Goal: Navigation & Orientation: Find specific page/section

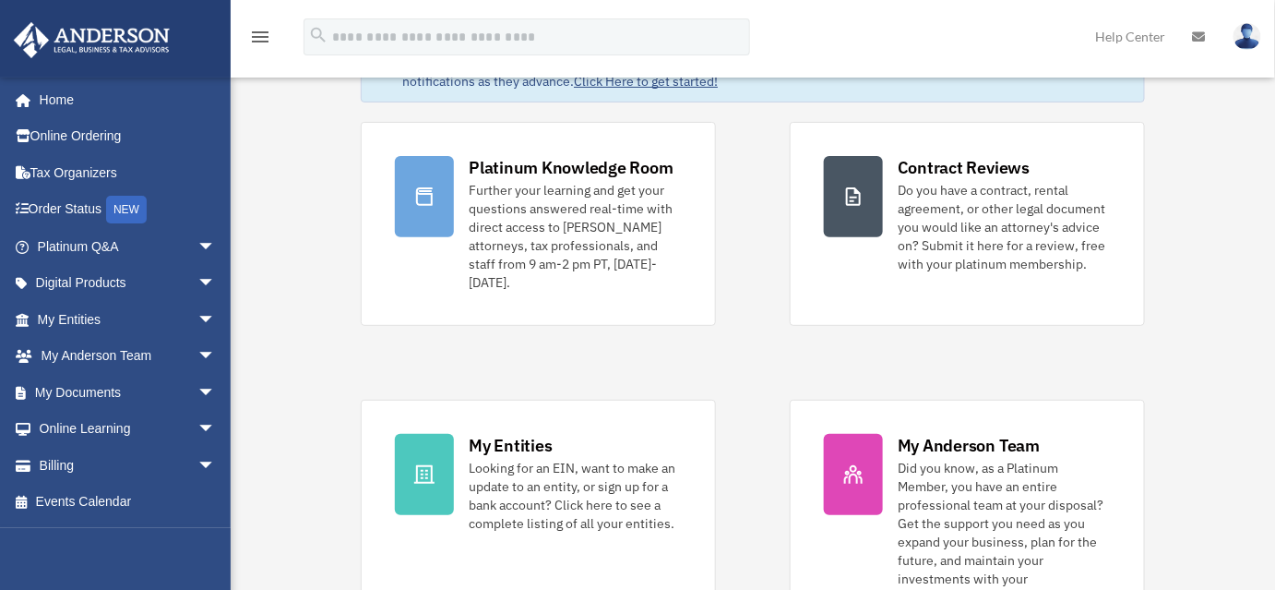
scroll to position [68, 0]
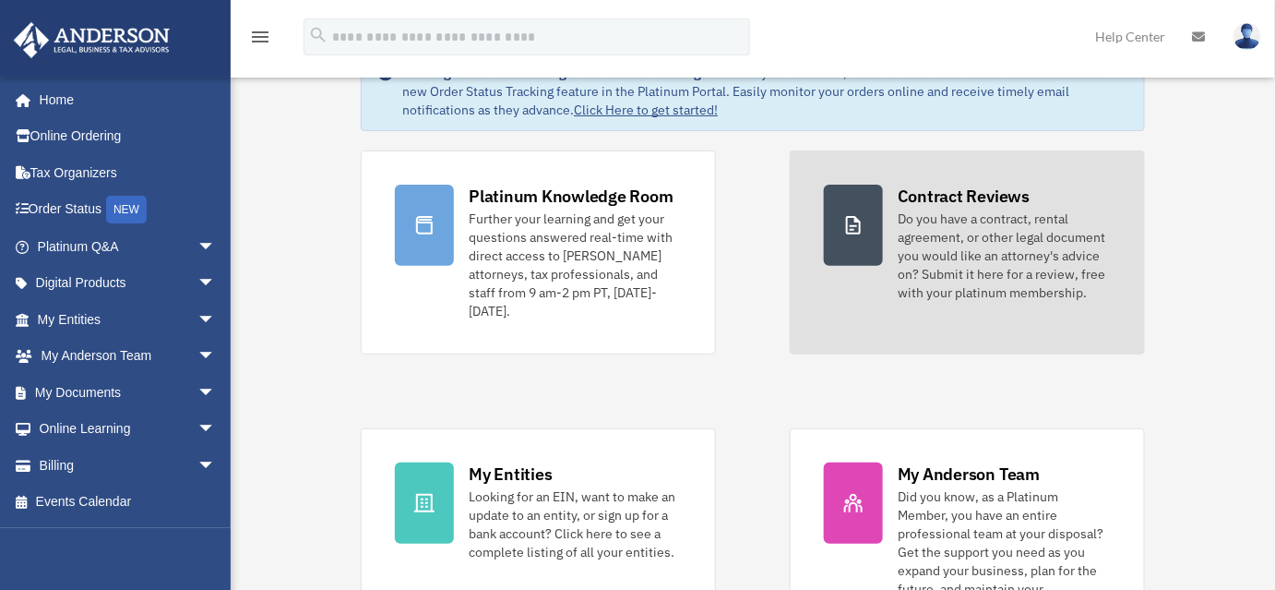
click at [957, 232] on div "Do you have a contract, rental agreement, or other legal document you would lik…" at bounding box center [1004, 255] width 213 height 92
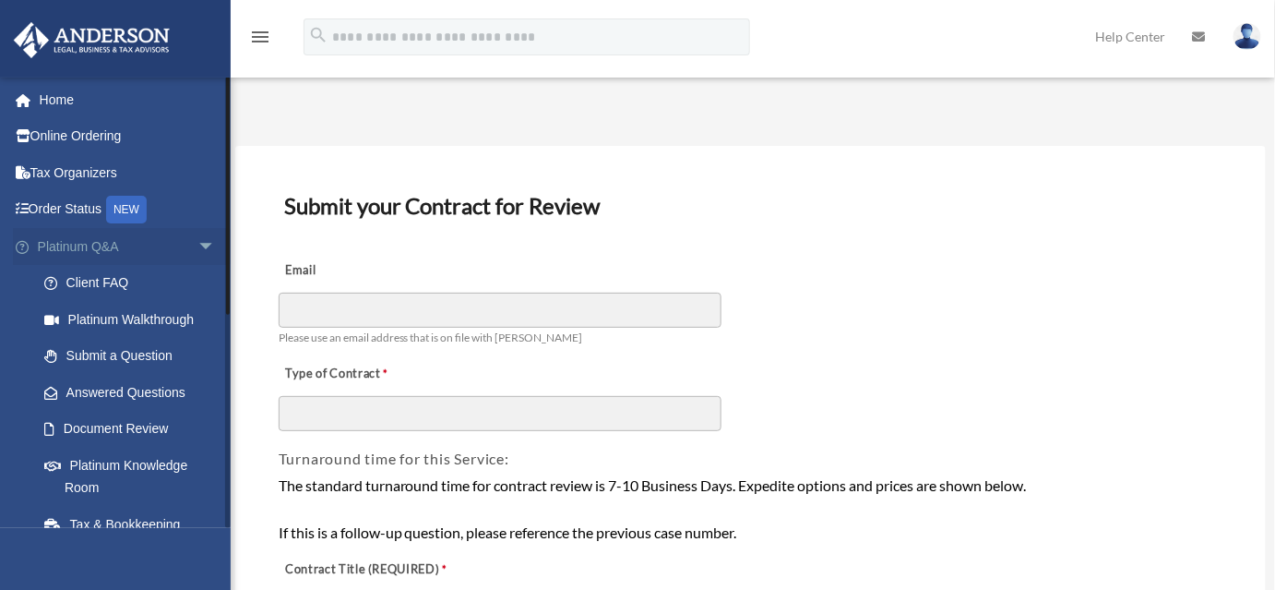
click at [197, 244] on span "arrow_drop_down" at bounding box center [215, 247] width 37 height 38
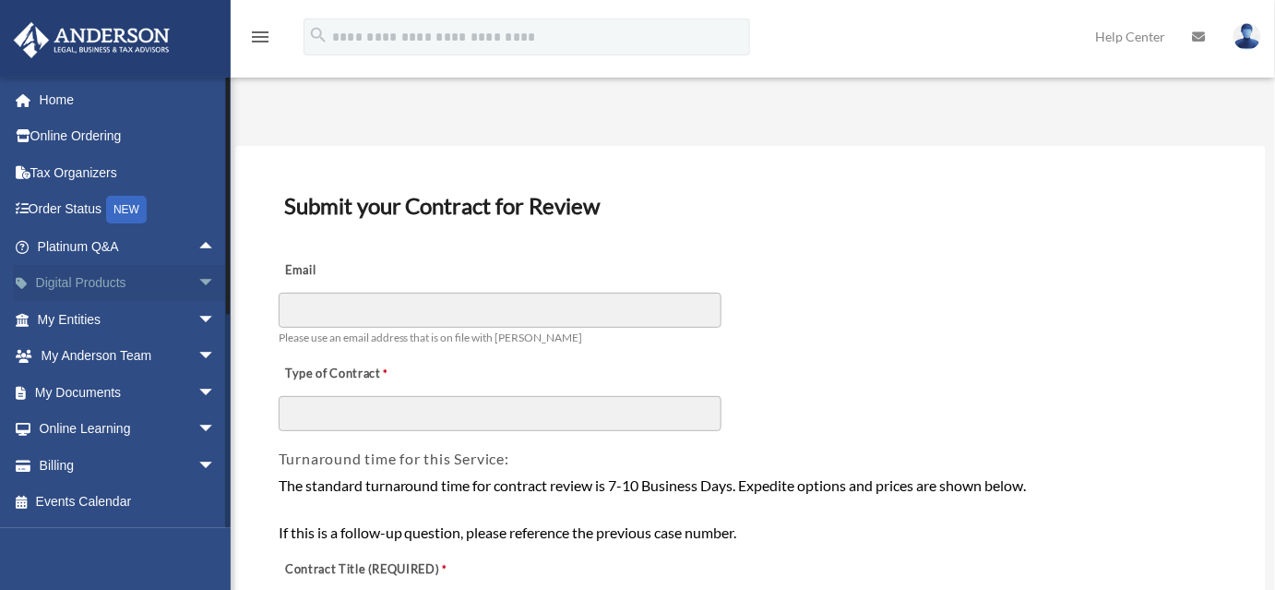
click at [197, 272] on span "arrow_drop_down" at bounding box center [215, 284] width 37 height 38
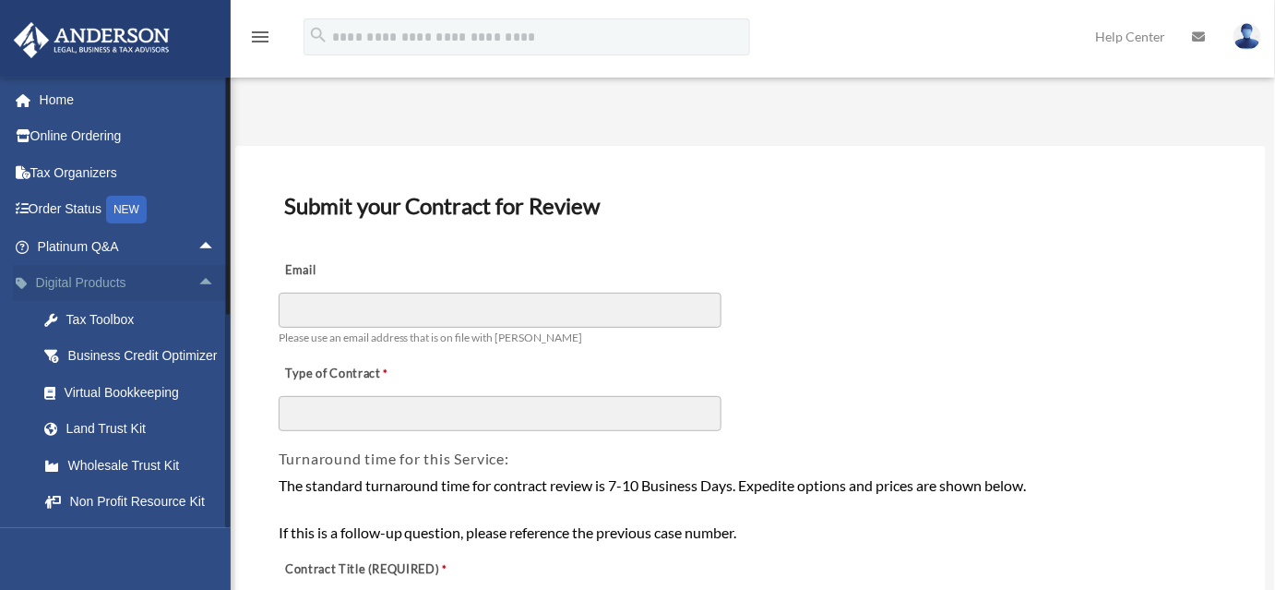
click at [197, 275] on span "arrow_drop_up" at bounding box center [215, 284] width 37 height 38
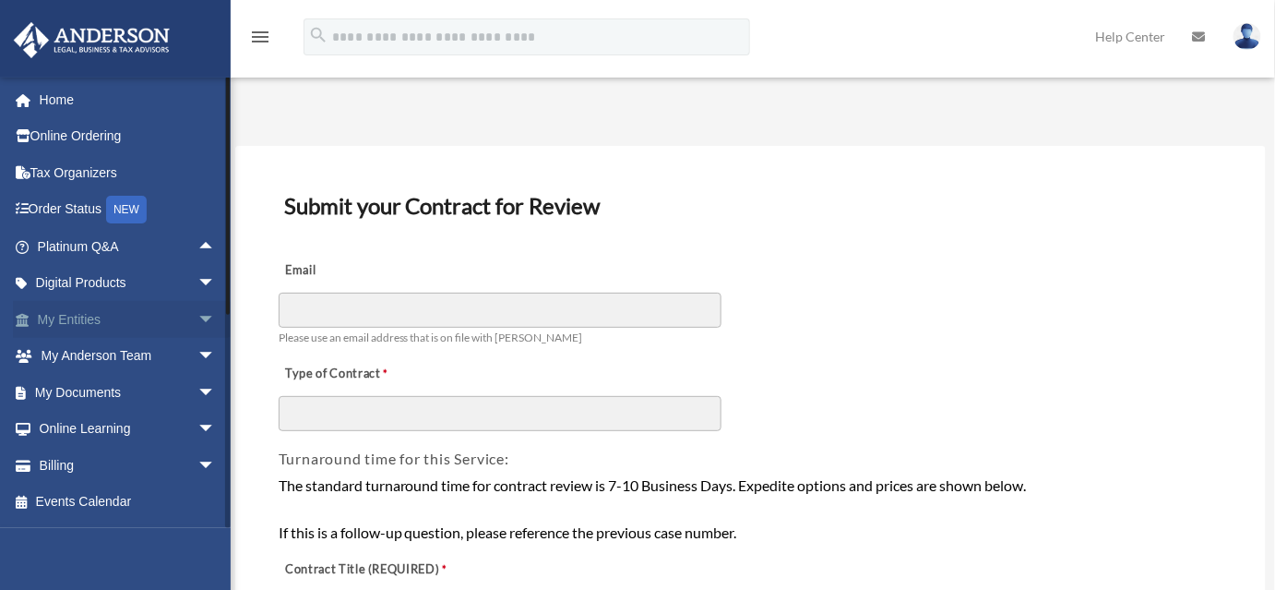
click at [201, 317] on span "arrow_drop_down" at bounding box center [215, 320] width 37 height 38
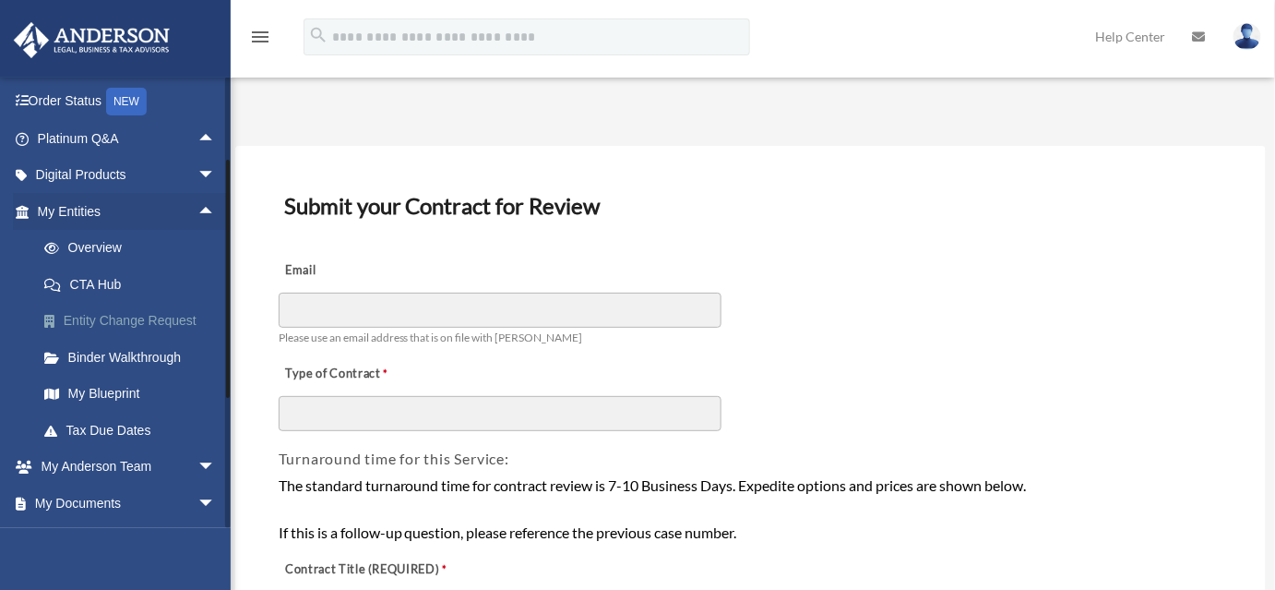
scroll to position [83, 0]
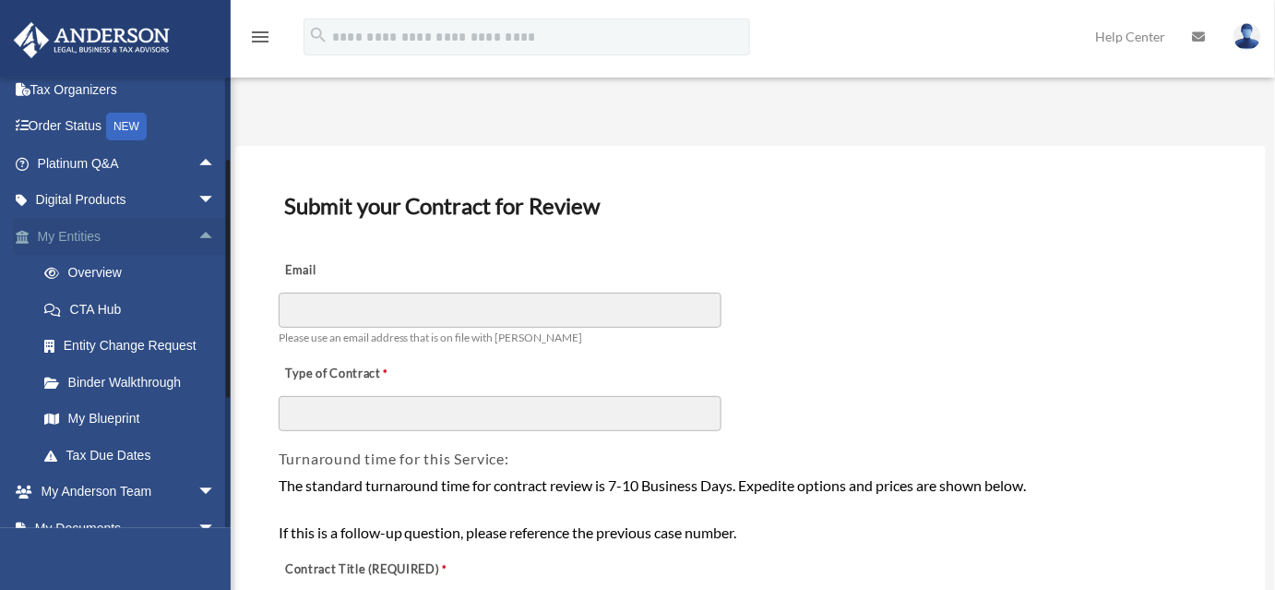
click at [197, 234] on span "arrow_drop_up" at bounding box center [215, 237] width 37 height 38
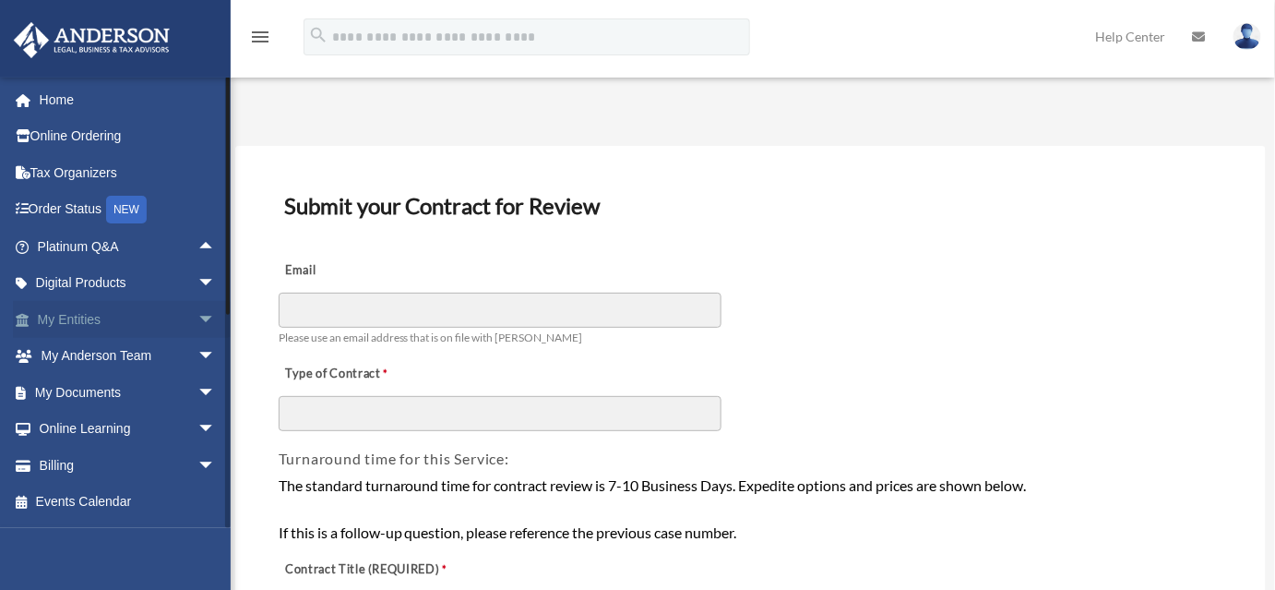
scroll to position [0, 0]
click at [197, 387] on span "arrow_drop_down" at bounding box center [215, 393] width 37 height 38
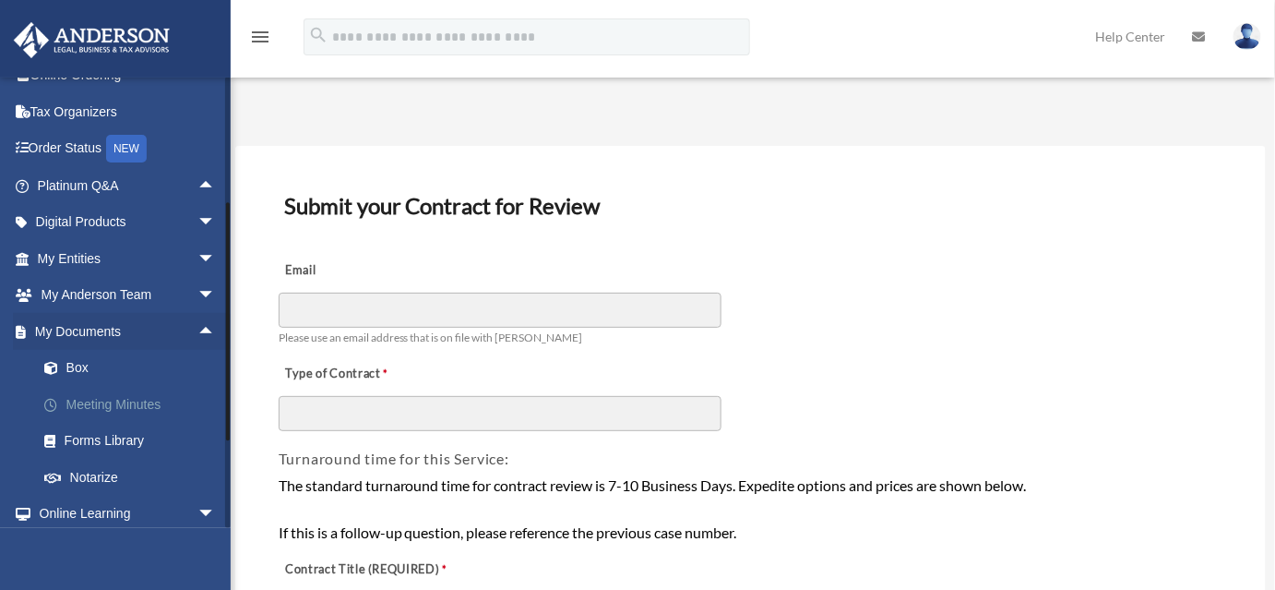
scroll to position [83, 0]
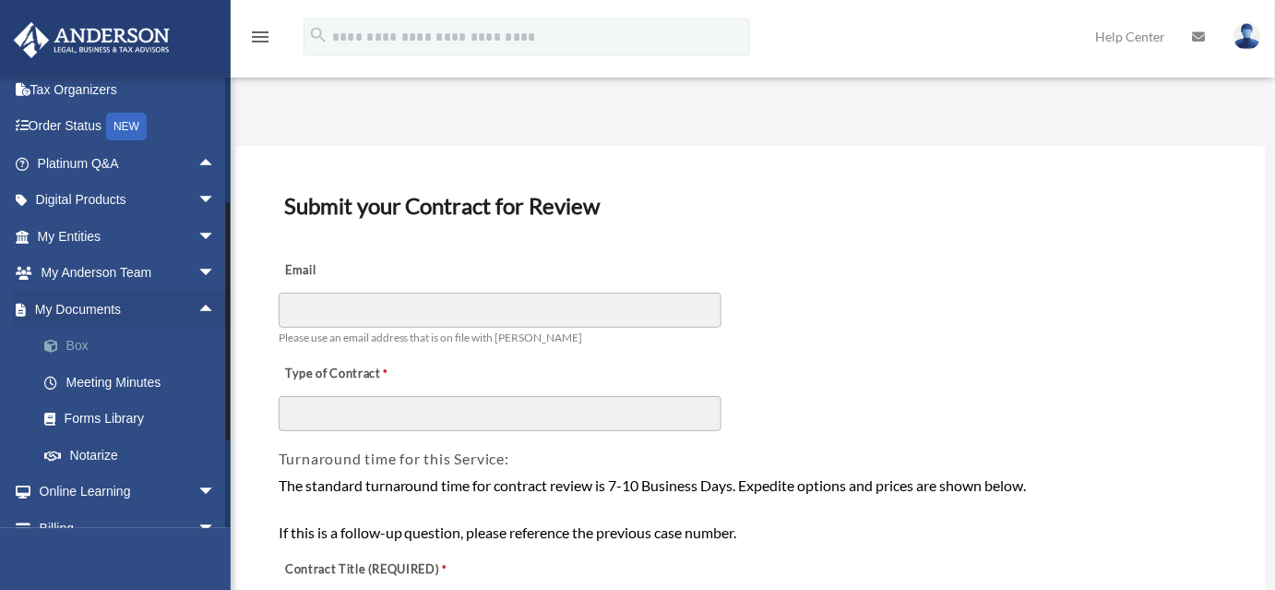
click at [77, 342] on link "Box" at bounding box center [135, 346] width 218 height 37
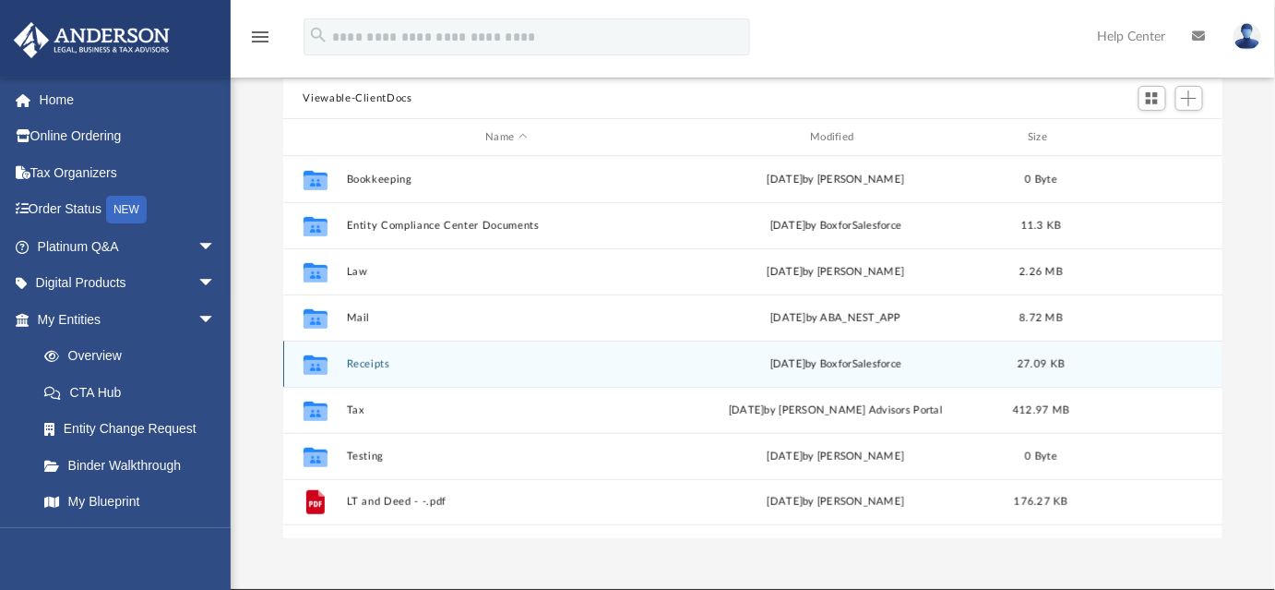
scroll to position [167, 0]
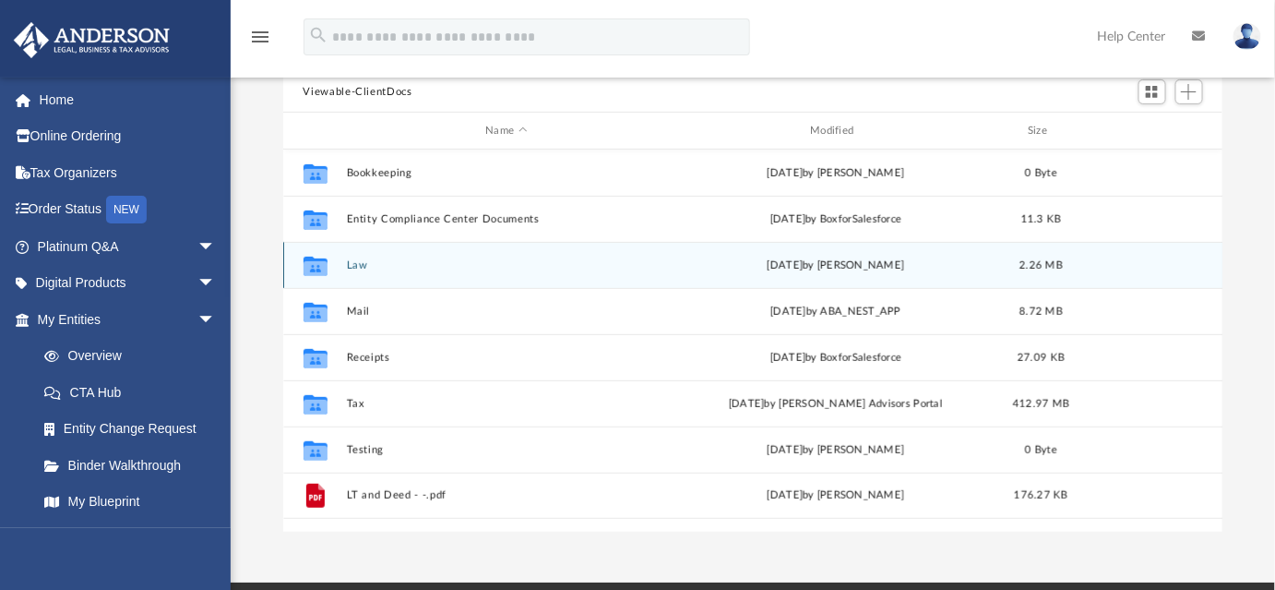
click at [320, 264] on icon "grid" at bounding box center [315, 267] width 24 height 15
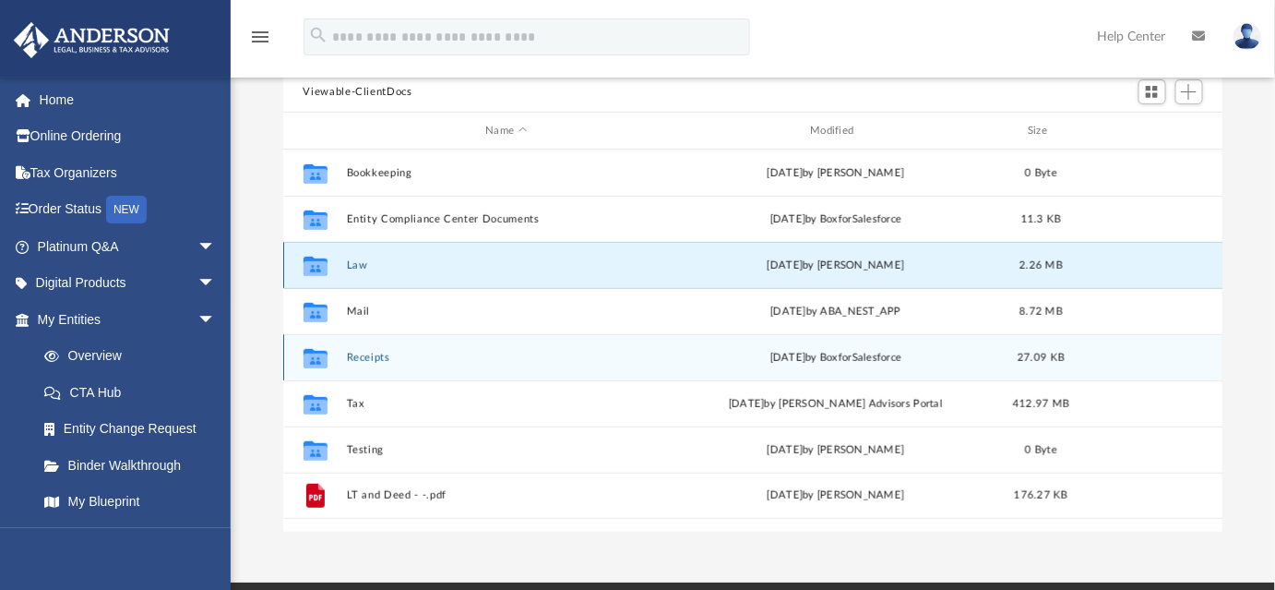
scroll to position [83, 0]
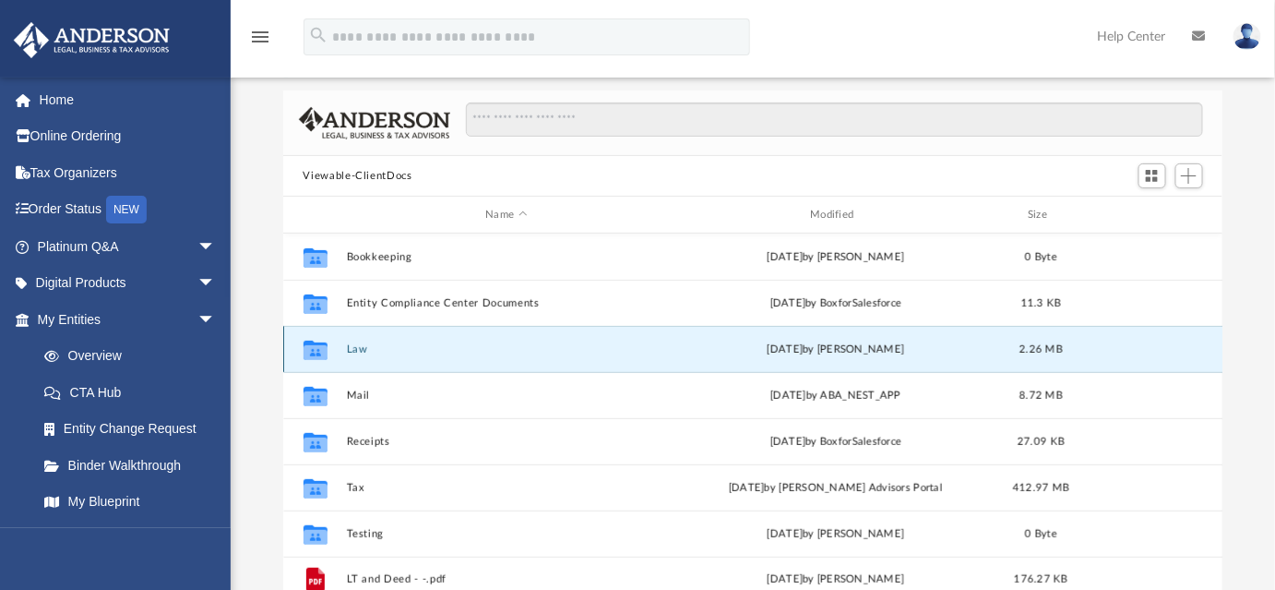
click at [364, 346] on button "Law" at bounding box center [506, 349] width 321 height 12
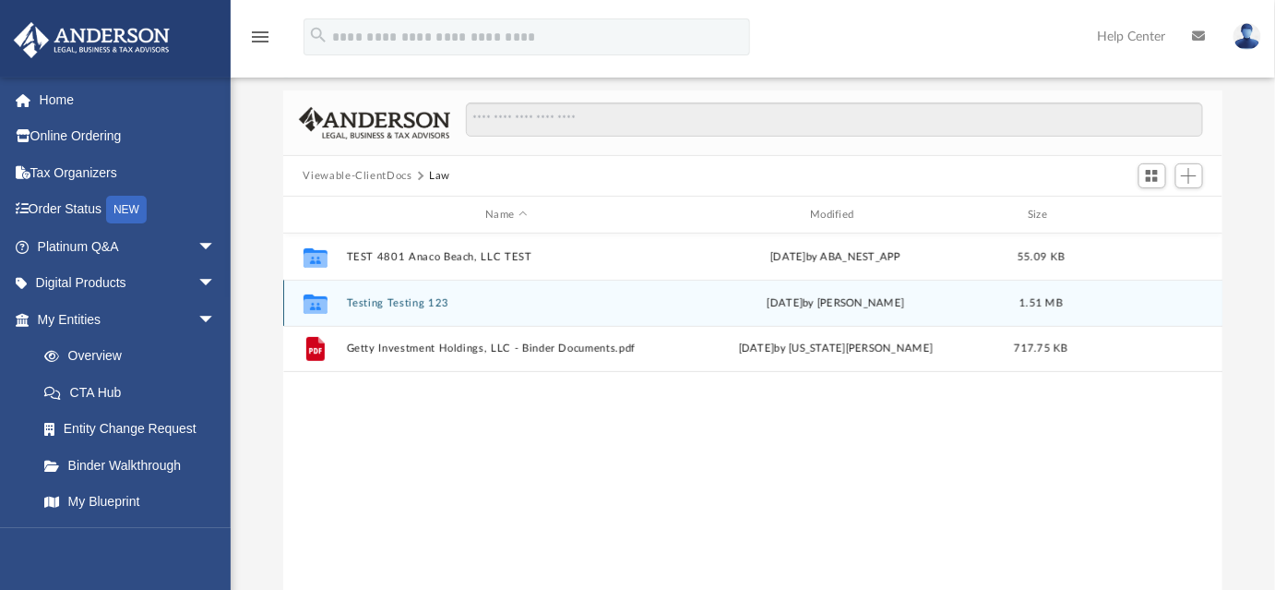
click at [396, 299] on button "Testing Testing 123" at bounding box center [506, 303] width 321 height 12
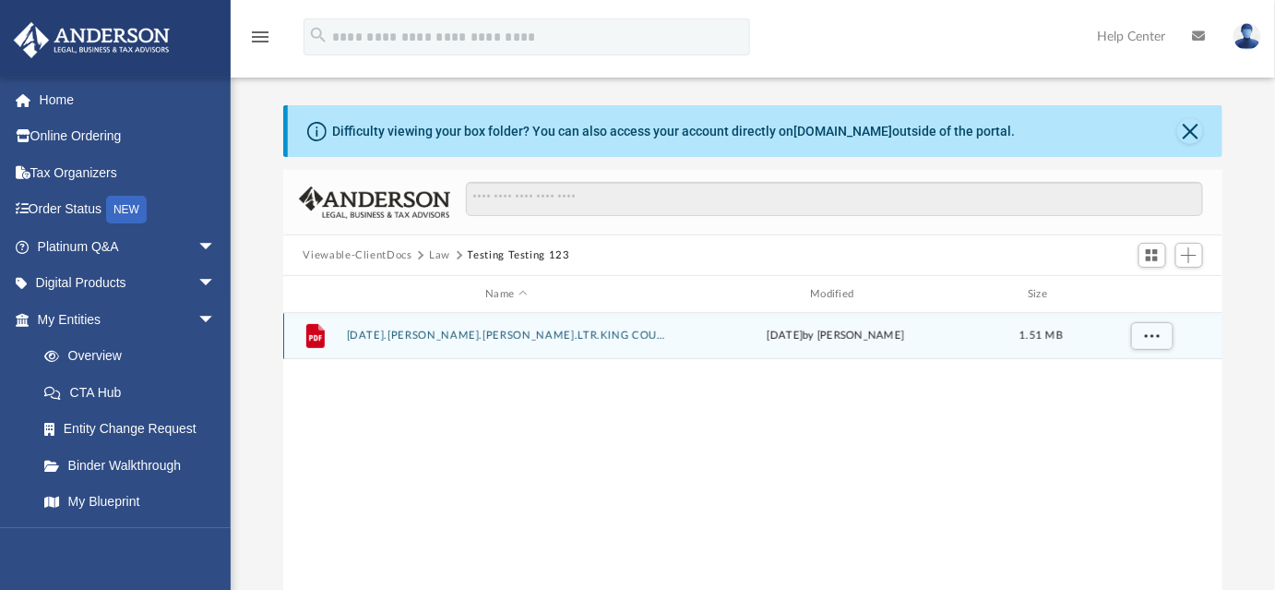
scroll to position [0, 0]
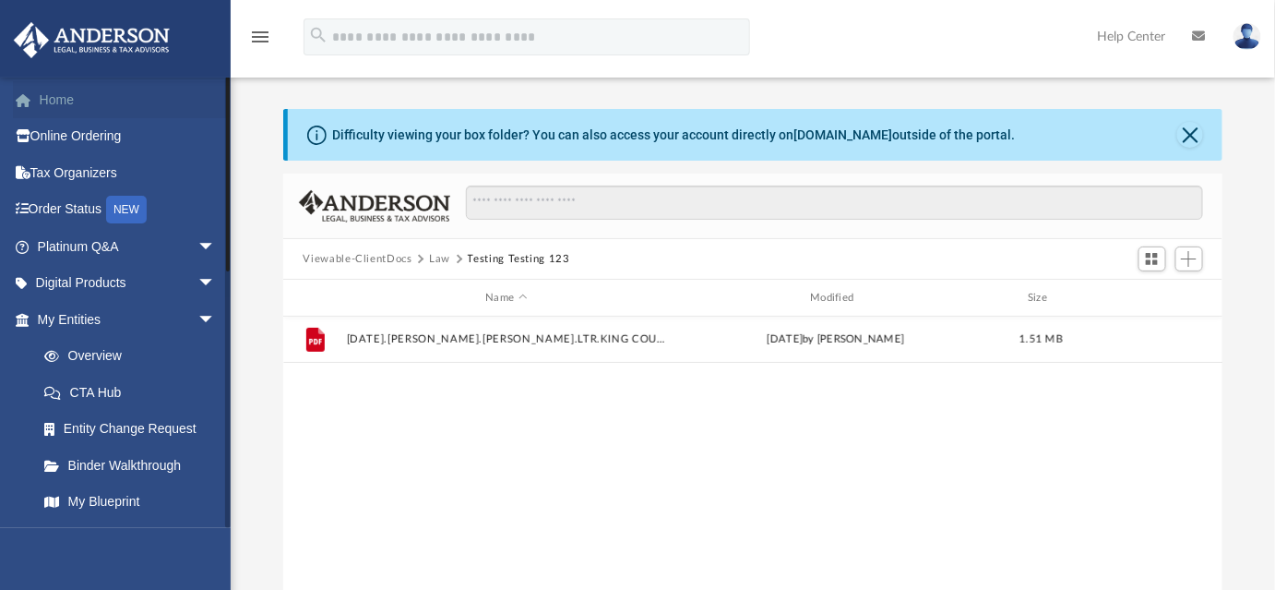
click at [91, 108] on link "Home" at bounding box center [128, 99] width 231 height 37
click at [445, 261] on button "Law" at bounding box center [439, 259] width 21 height 17
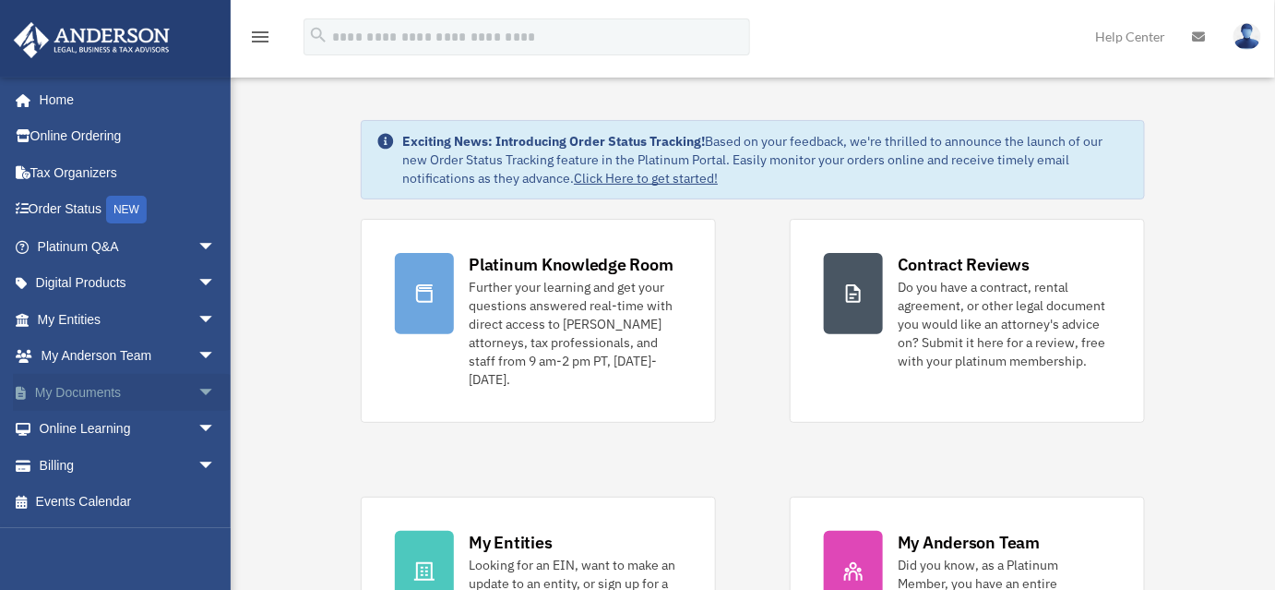
click at [197, 395] on span "arrow_drop_down" at bounding box center [215, 393] width 37 height 38
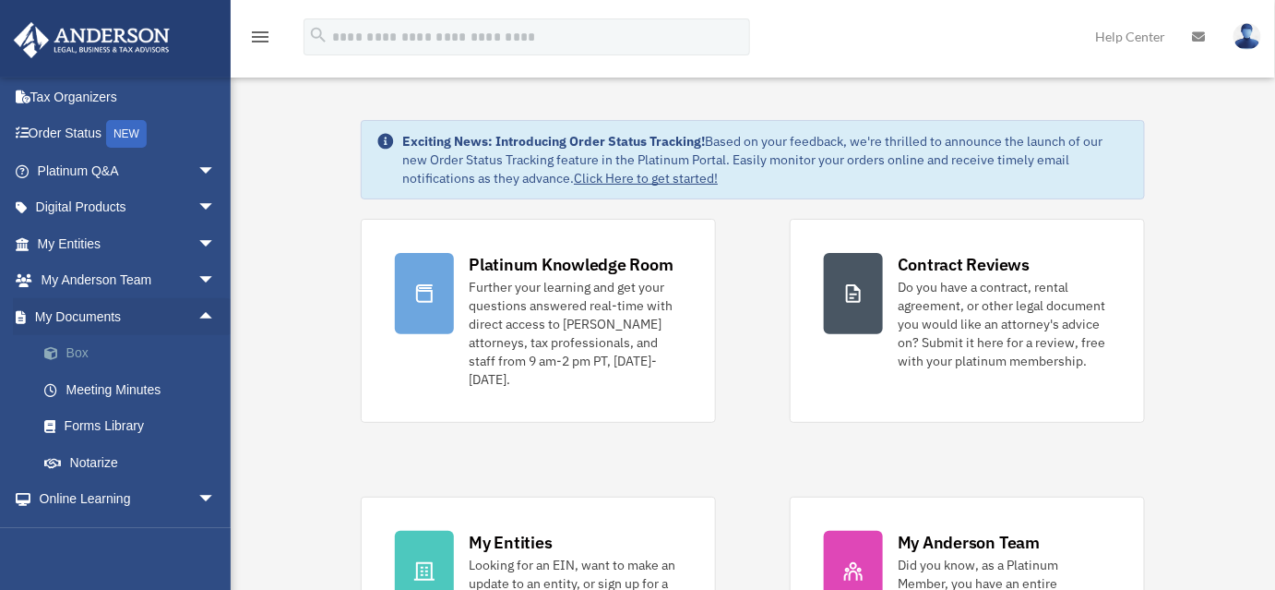
scroll to position [141, 0]
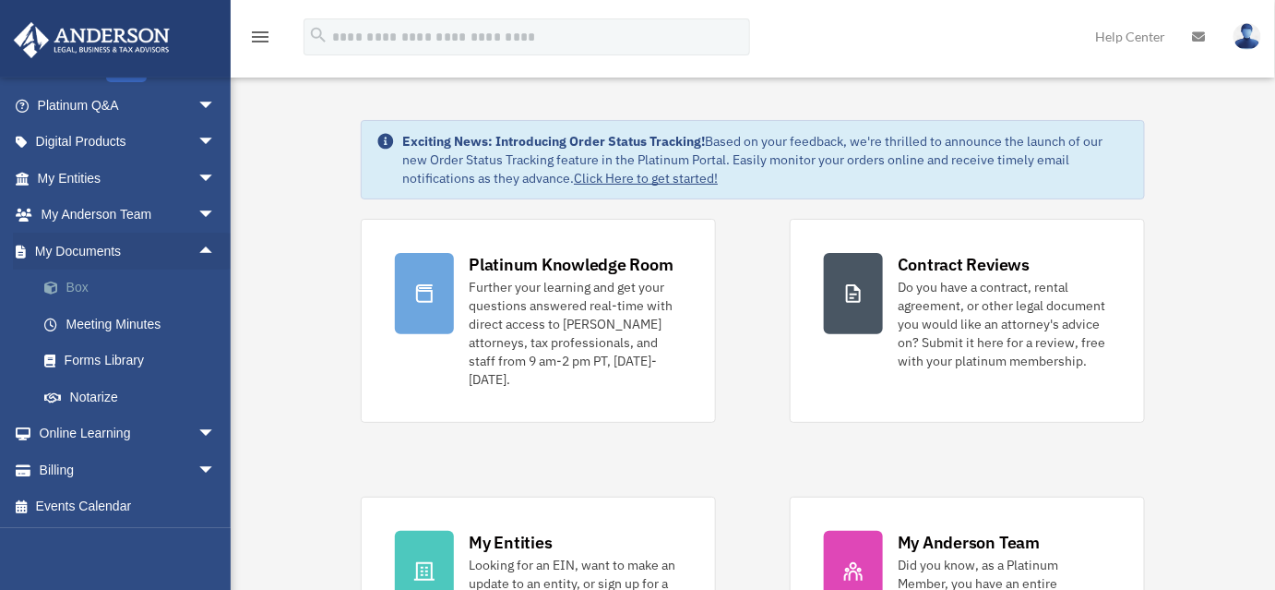
click at [83, 290] on link "Box" at bounding box center [135, 287] width 218 height 37
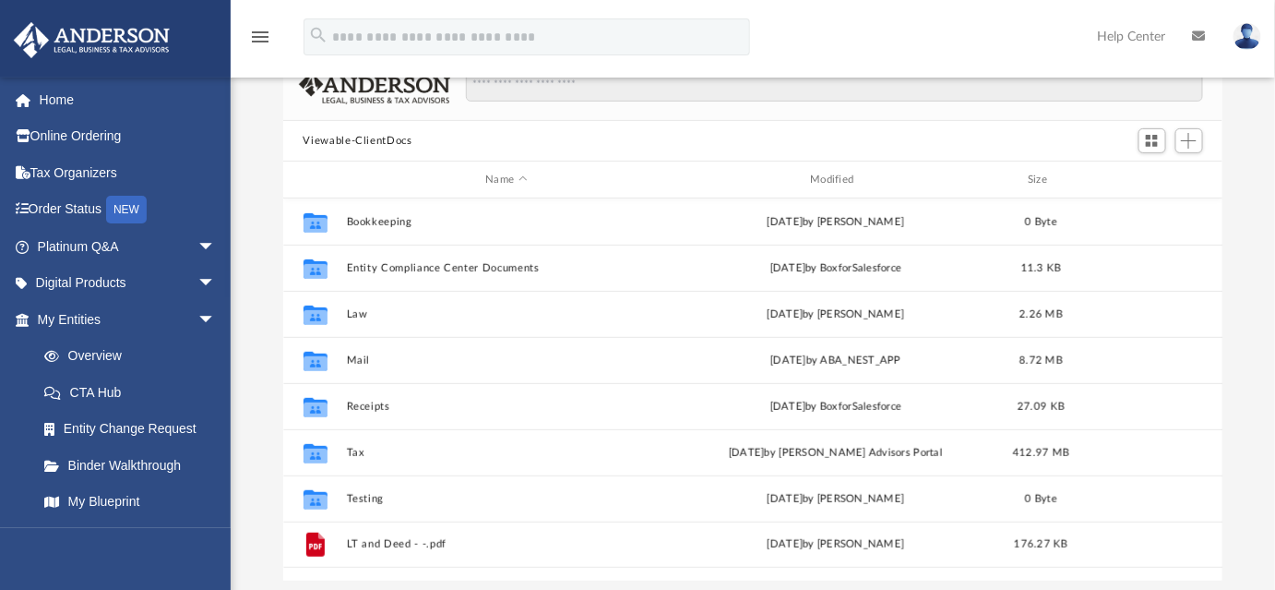
scroll to position [83, 0]
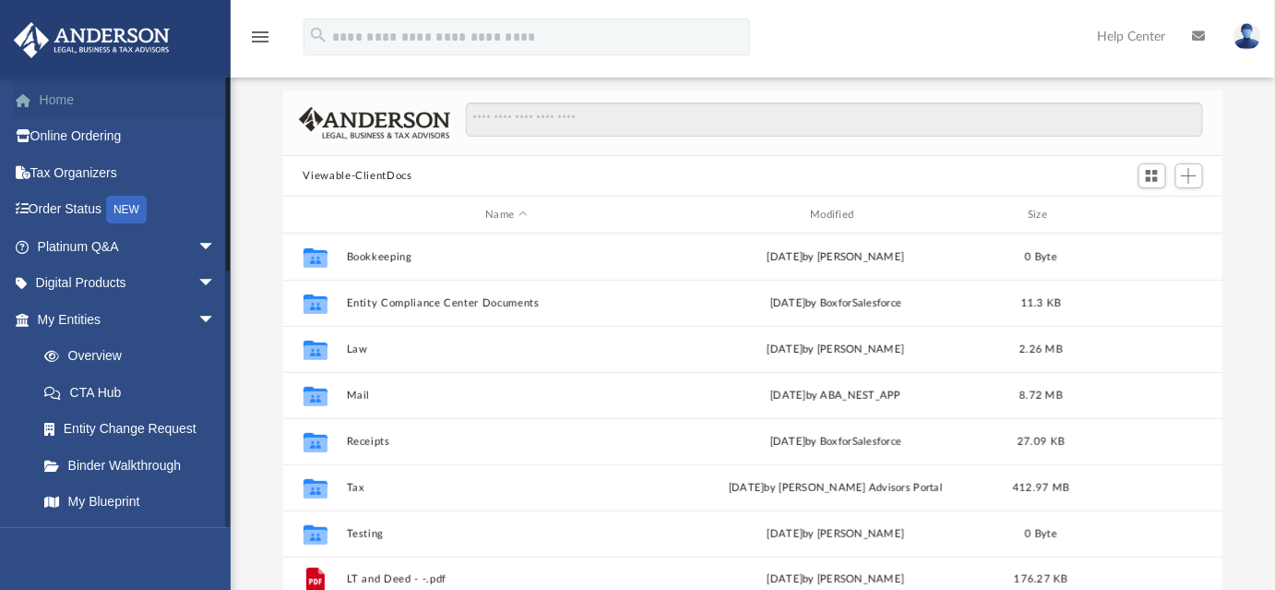
click at [89, 105] on link "Home" at bounding box center [128, 99] width 231 height 37
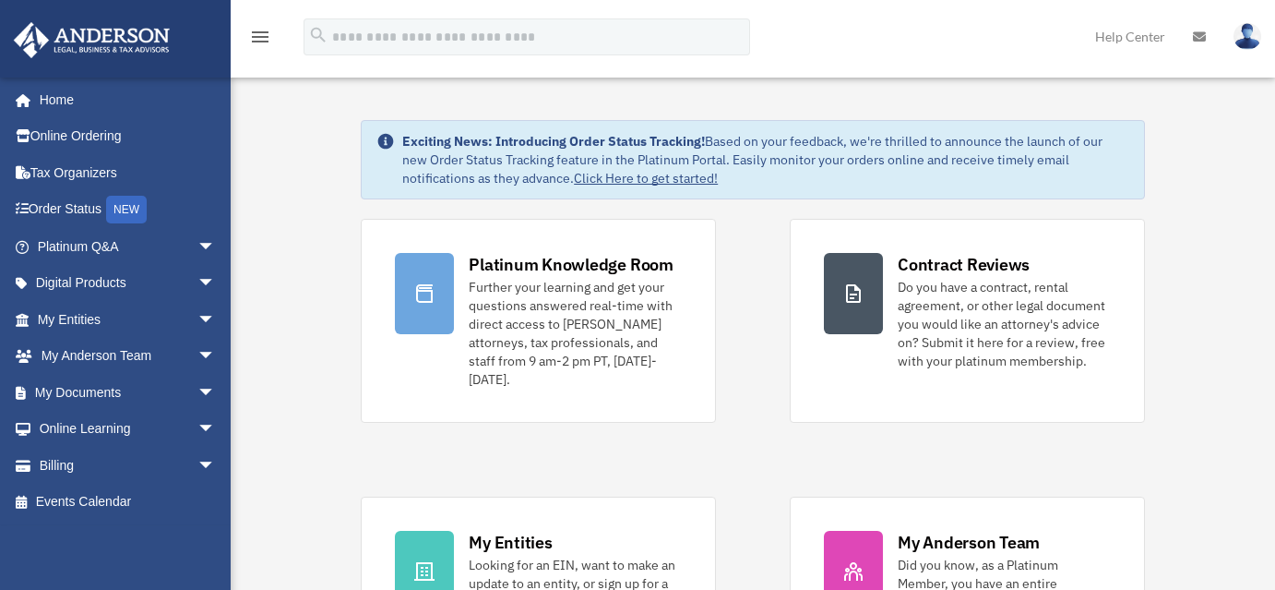
click at [1004, 300] on div "Do you have a contract, rental agreement, or other legal document you would lik…" at bounding box center [1004, 324] width 213 height 92
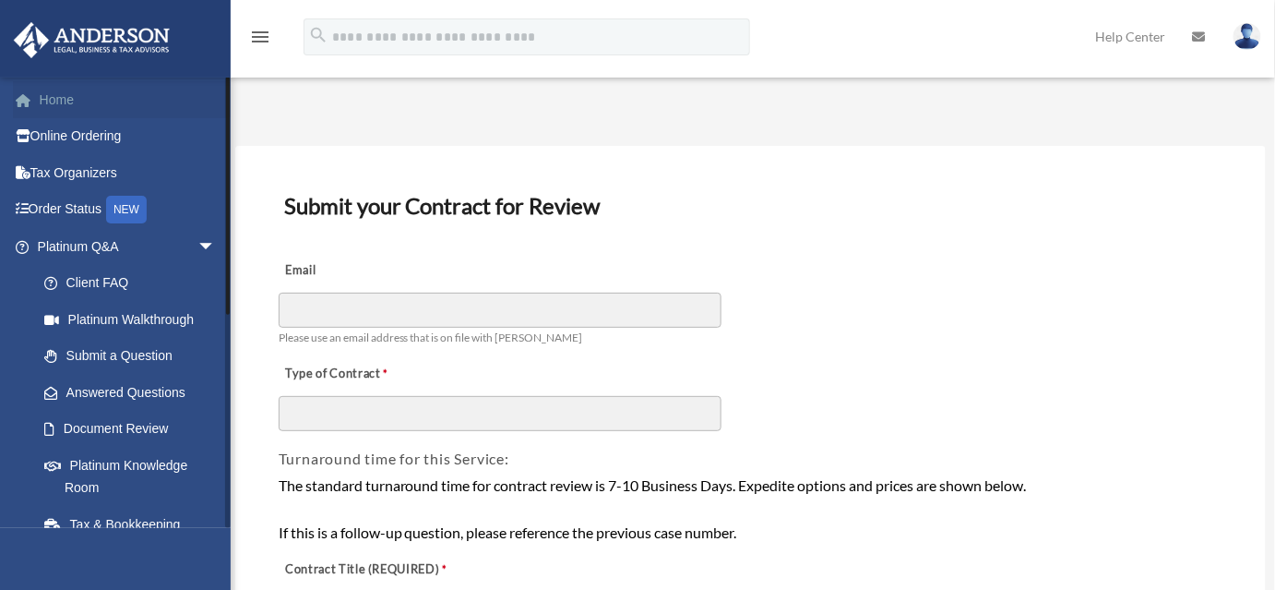
click at [42, 97] on link "Home" at bounding box center [128, 99] width 231 height 37
click at [74, 114] on link "Home" at bounding box center [128, 99] width 231 height 37
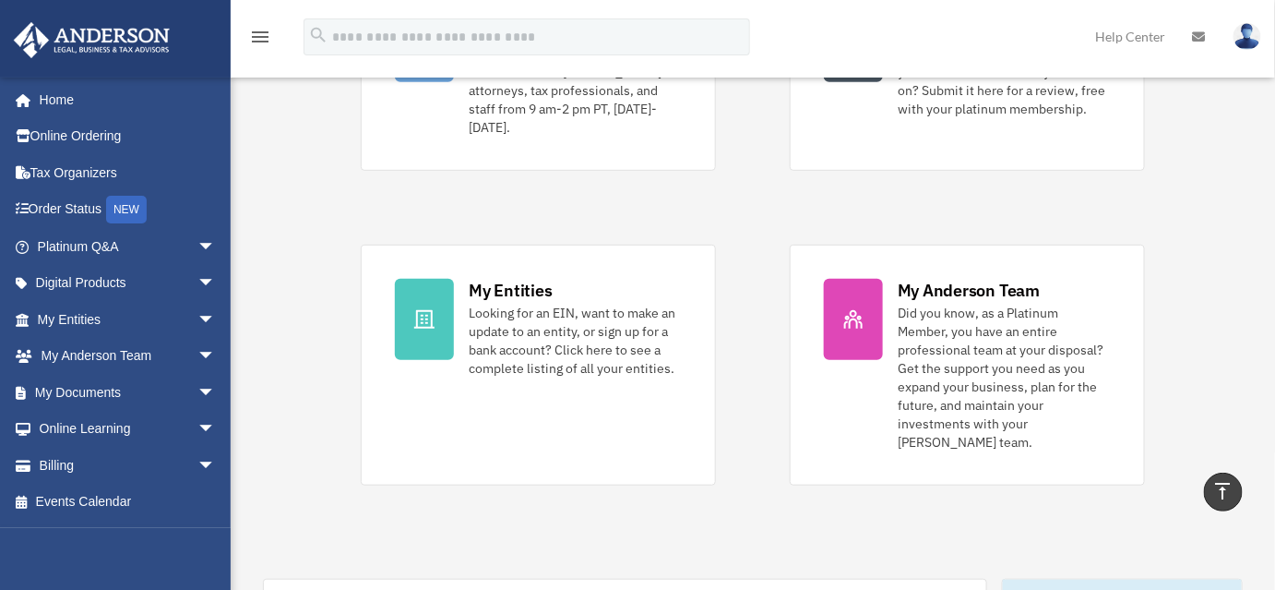
scroll to position [251, 0]
click at [197, 310] on span "arrow_drop_down" at bounding box center [215, 320] width 37 height 38
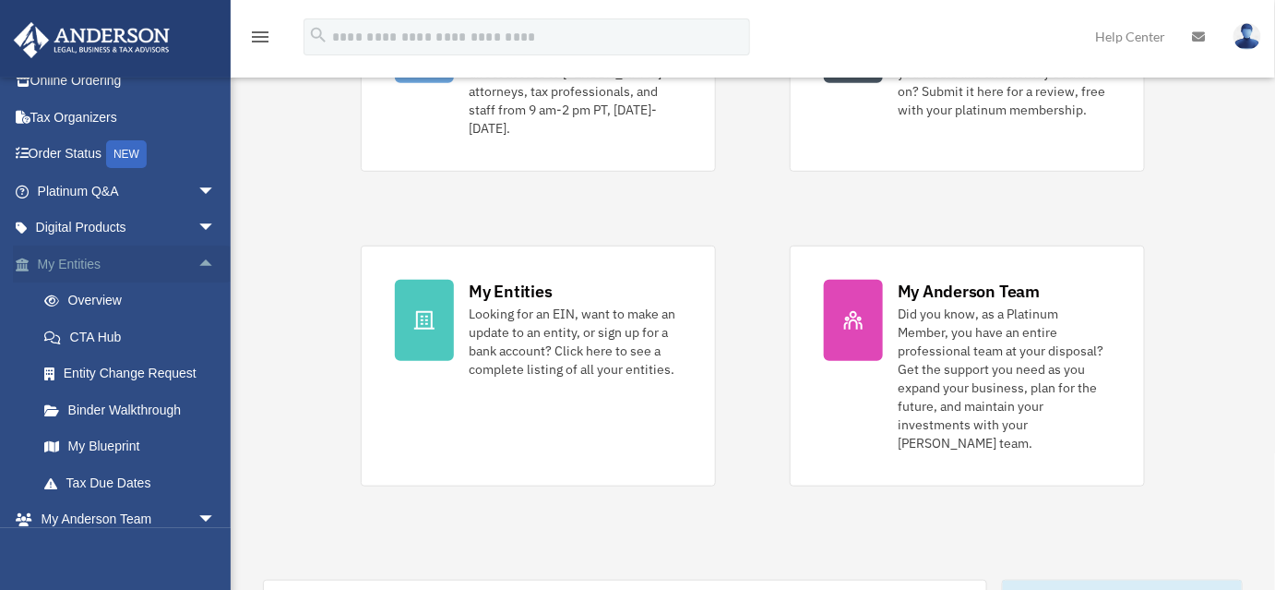
scroll to position [83, 0]
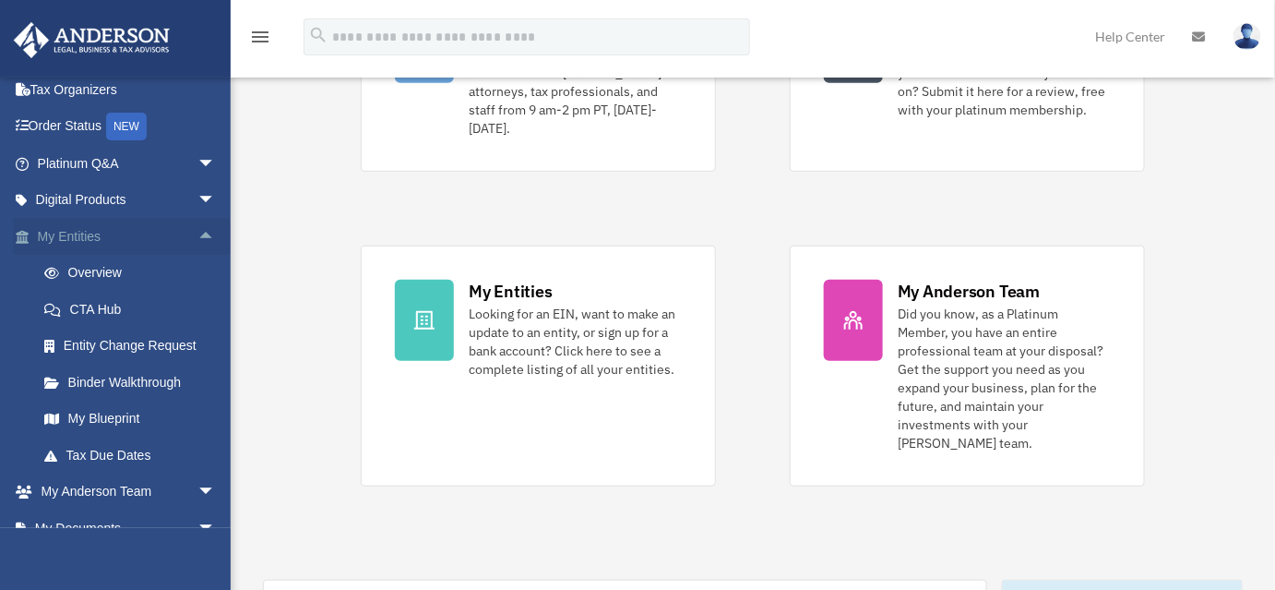
click at [197, 232] on span "arrow_drop_up" at bounding box center [215, 237] width 37 height 38
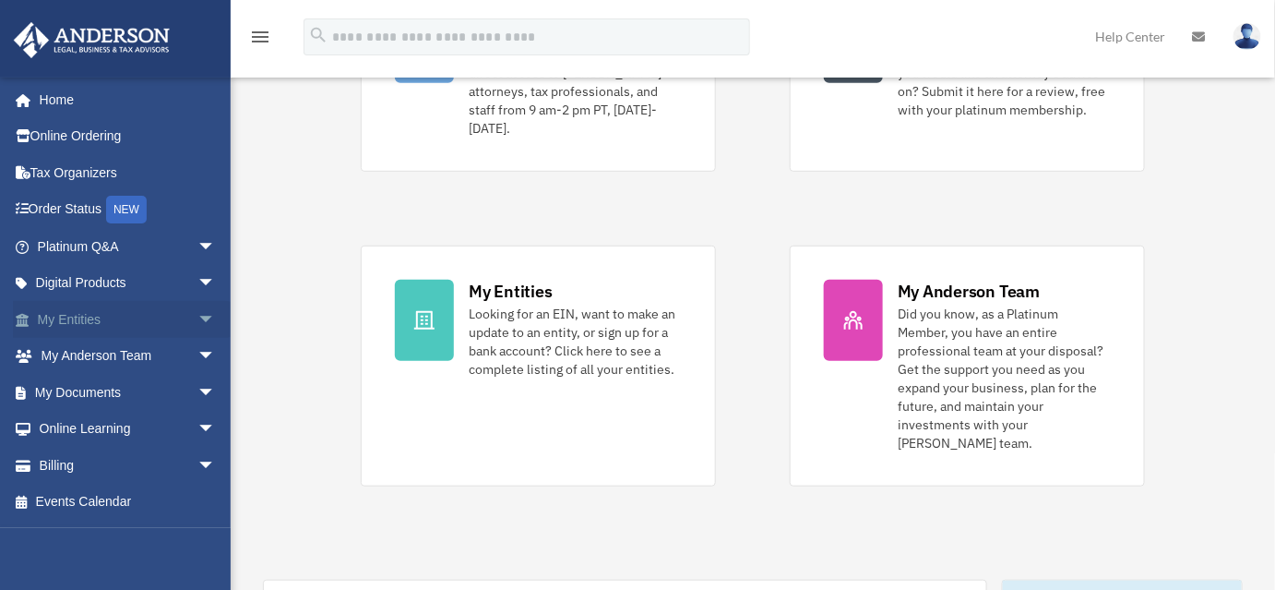
scroll to position [0, 0]
click at [197, 400] on span "arrow_drop_down" at bounding box center [215, 393] width 37 height 38
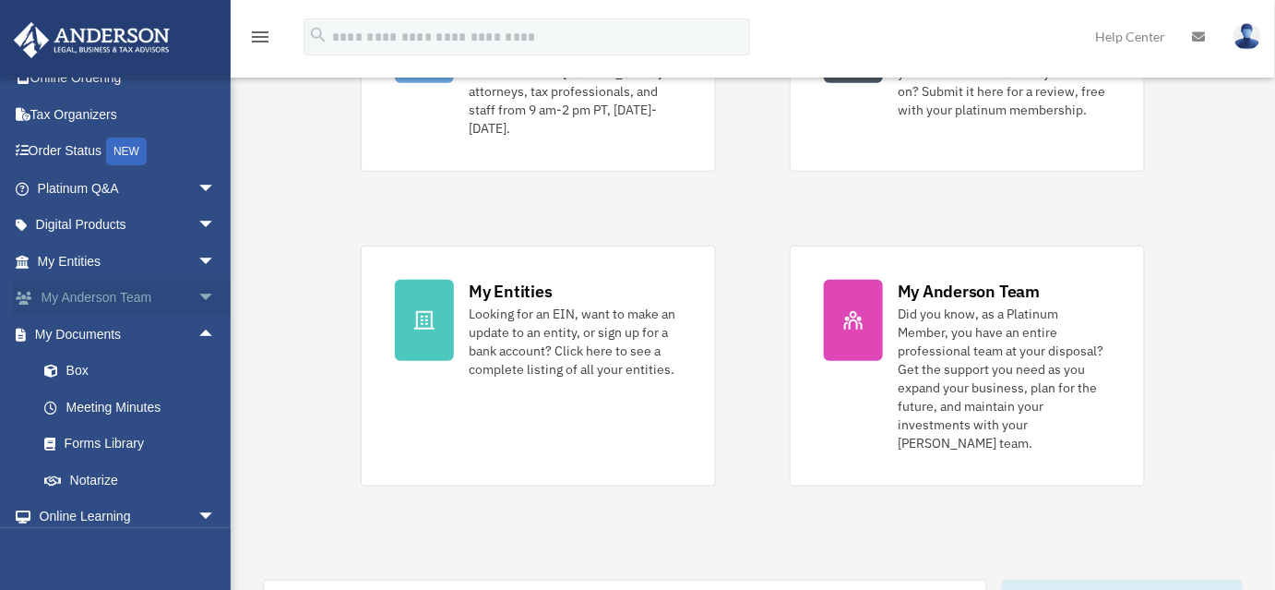
scroll to position [83, 0]
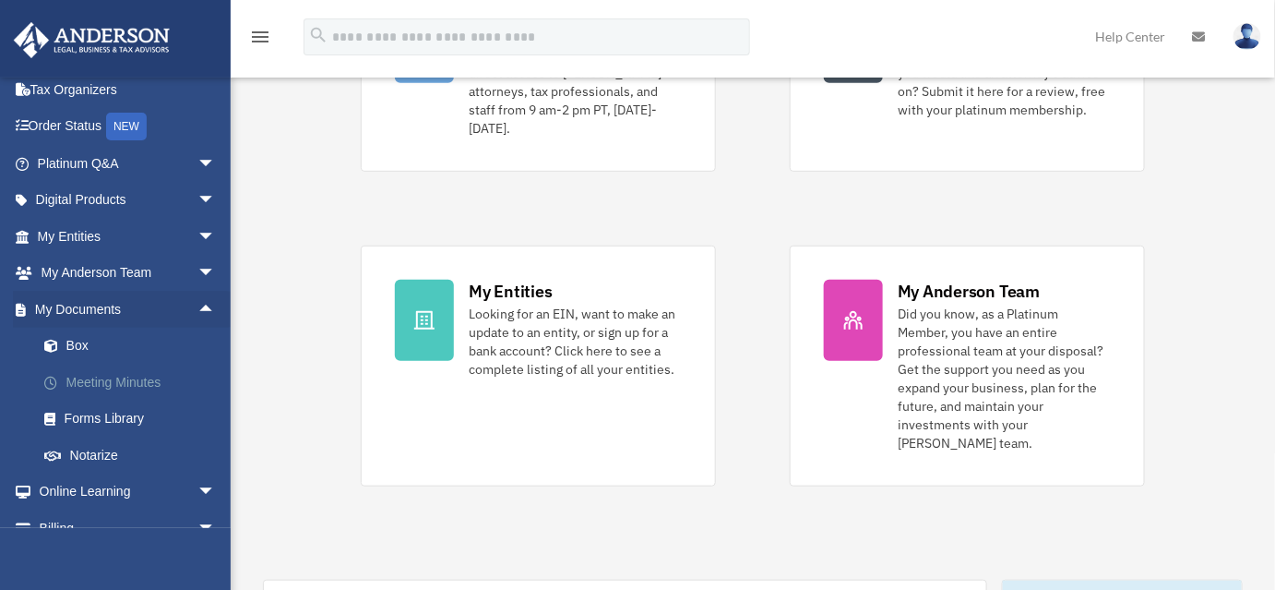
click at [99, 378] on link "Meeting Minutes" at bounding box center [135, 382] width 218 height 37
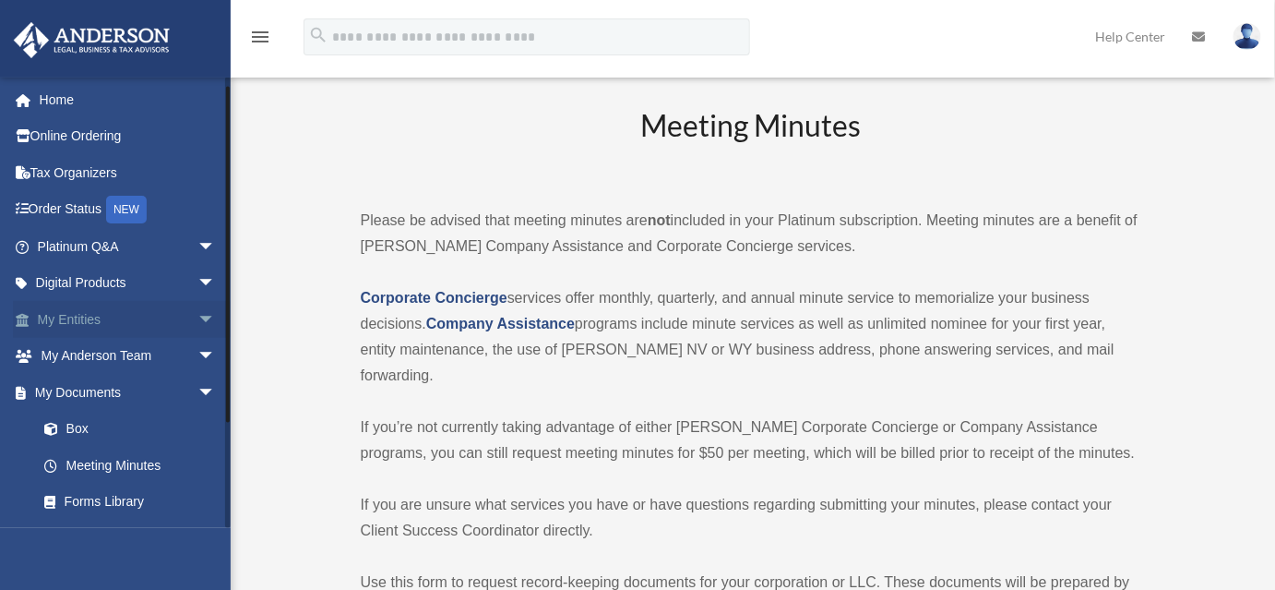
scroll to position [141, 0]
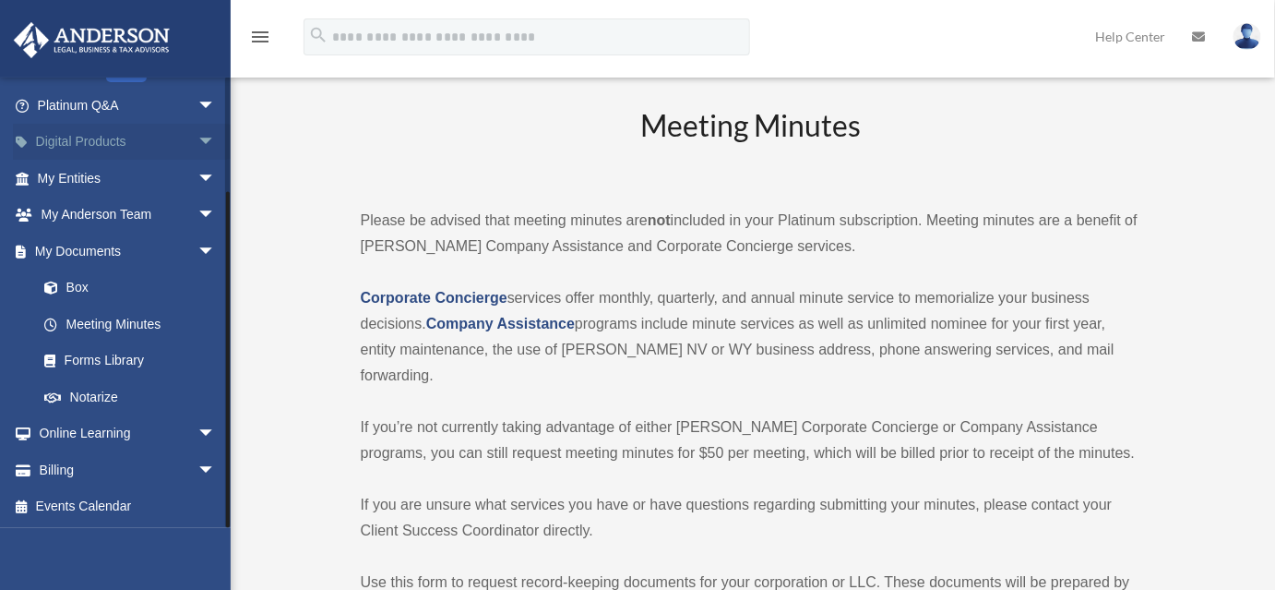
click at [197, 142] on span "arrow_drop_down" at bounding box center [215, 143] width 37 height 38
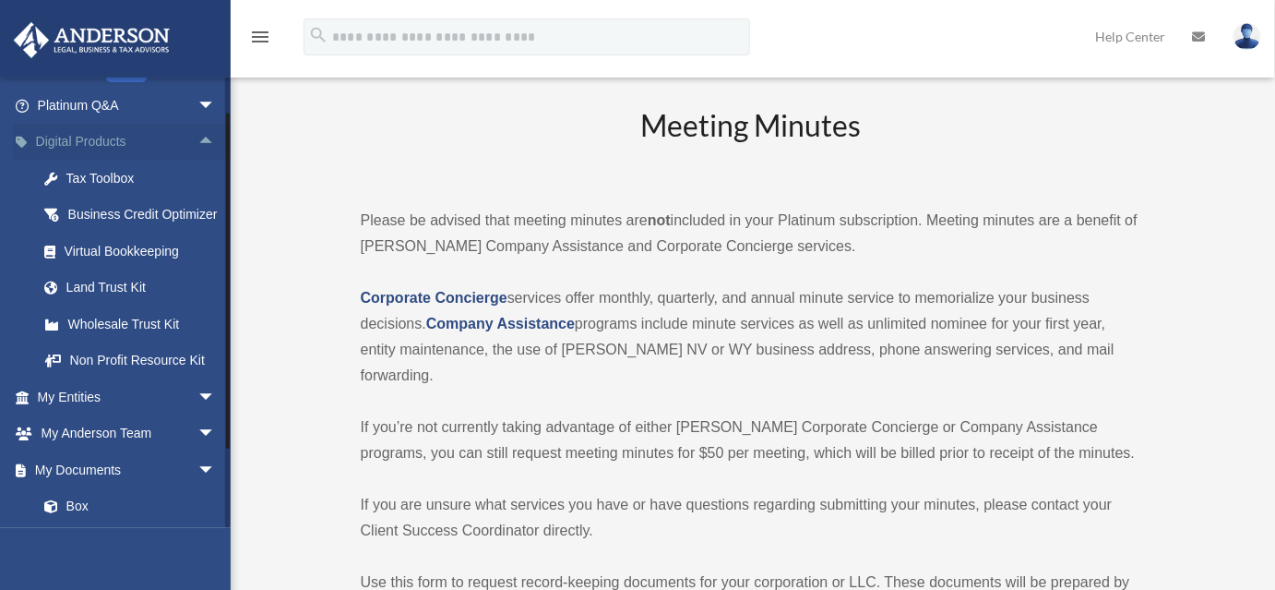
scroll to position [0, 0]
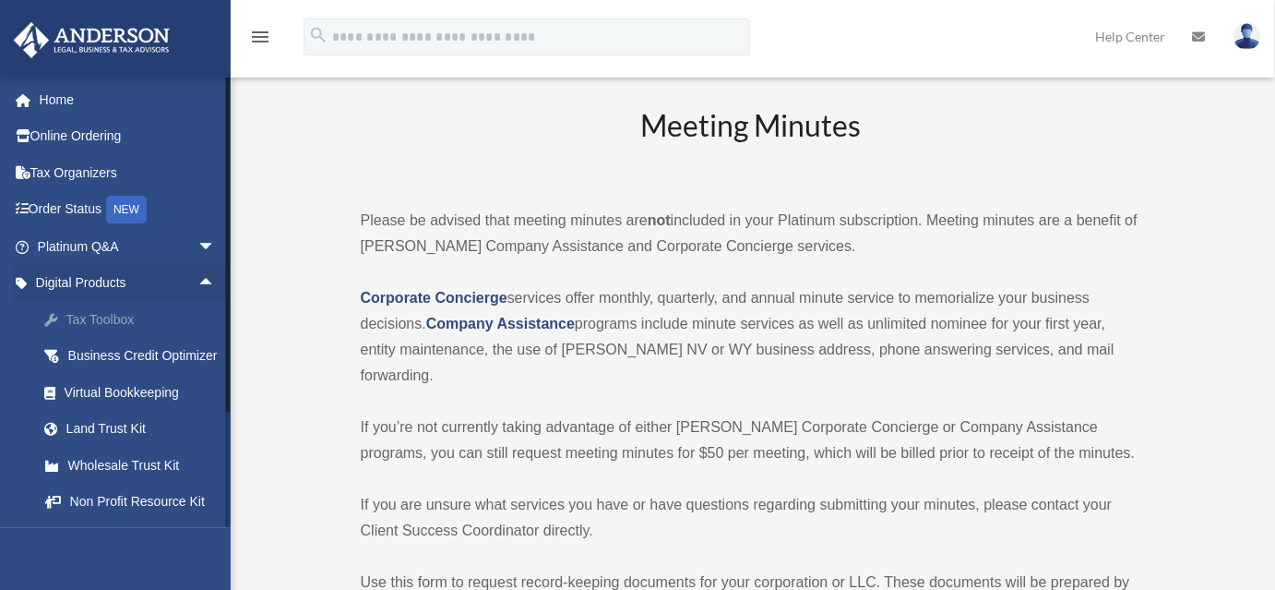
click at [112, 311] on div "Tax Toolbox" at bounding box center [143, 319] width 156 height 23
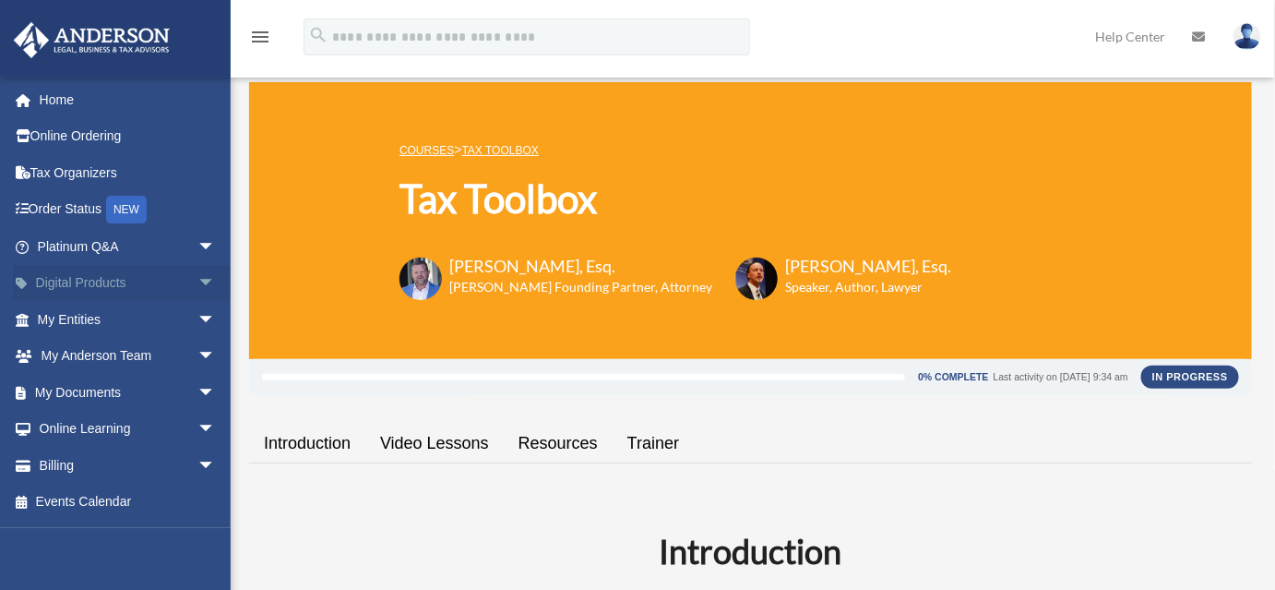
click at [199, 279] on span "arrow_drop_down" at bounding box center [215, 284] width 37 height 38
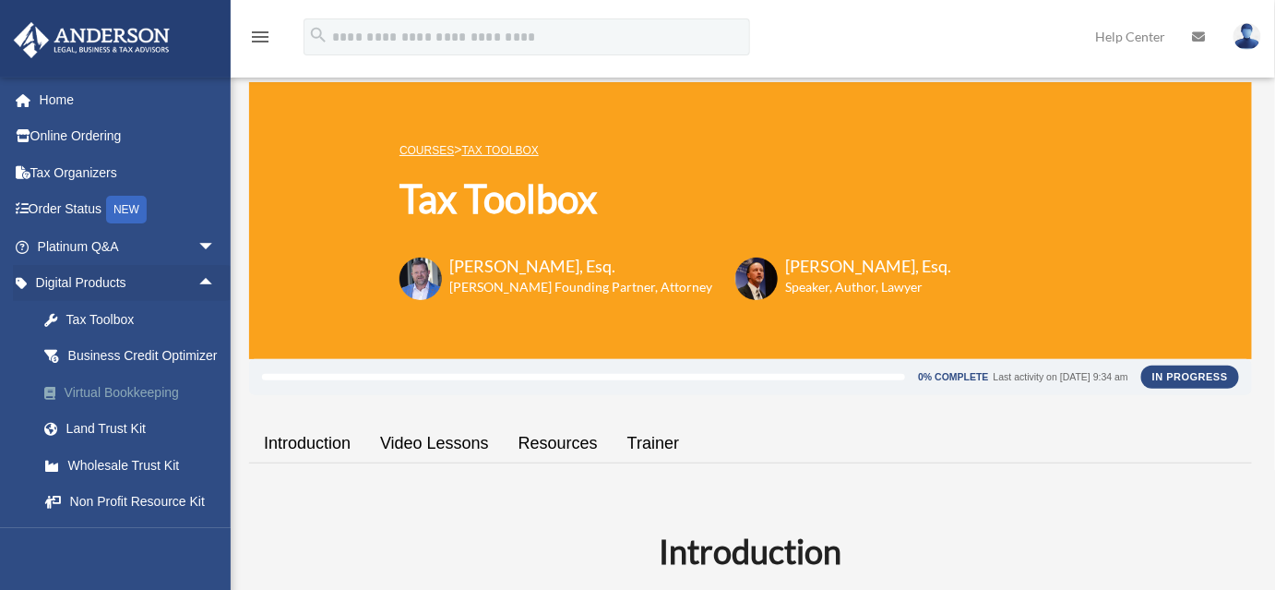
click at [133, 404] on div "Virtual Bookkeeping" at bounding box center [143, 392] width 156 height 23
